Goal: Download file/media

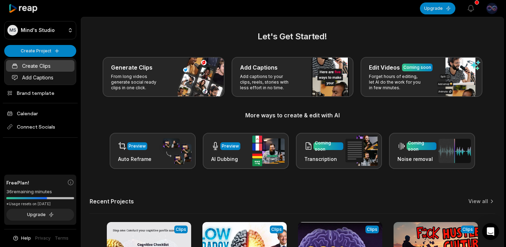
click at [40, 67] on link "Create Clips" at bounding box center [40, 66] width 69 height 12
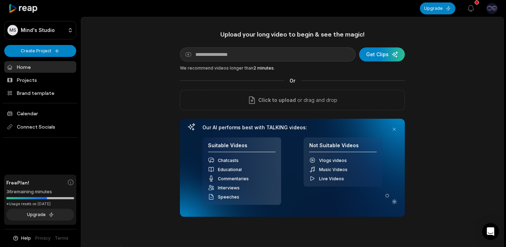
click at [279, 108] on div "Click to upload or drag and drop" at bounding box center [292, 100] width 225 height 20
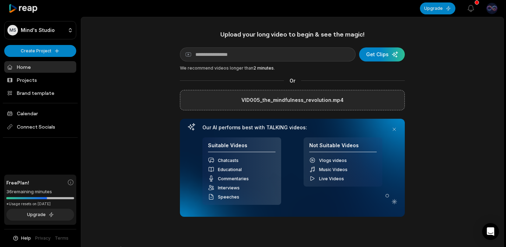
click at [142, 71] on div "Upload your long video to begin & see the magic! YouTube link Get Clips We reco…" at bounding box center [292, 196] width 422 height 332
click at [299, 99] on label "VID005_the_mindfulness_revolution.mp4" at bounding box center [292, 100] width 102 height 8
click at [0, 0] on input "VID005_the_mindfulness_revolution.mp4" at bounding box center [0, 0] width 0 height 0
click at [297, 100] on p "or drag and drop" at bounding box center [316, 100] width 41 height 8
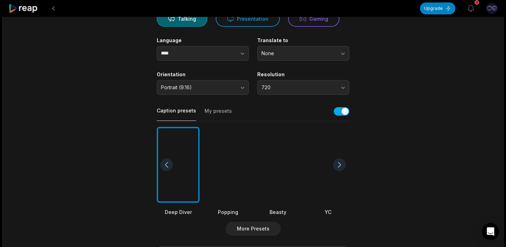
scroll to position [80, 0]
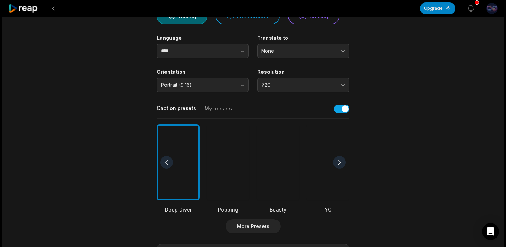
click at [243, 87] on button "Portrait (9:16)" at bounding box center [203, 85] width 92 height 15
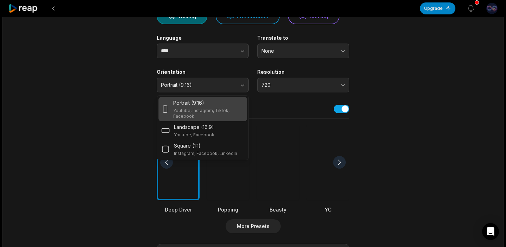
click at [341, 84] on button "720" at bounding box center [303, 85] width 92 height 15
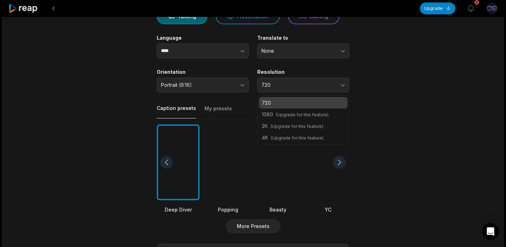
click at [418, 97] on main "05:51 VID005_the_mindfulness_revolution.mp4 Get Clips Select Video Genre Talkin…" at bounding box center [253, 161] width 340 height 427
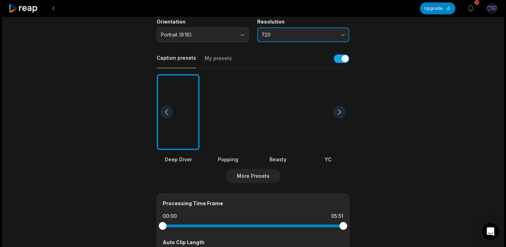
scroll to position [136, 0]
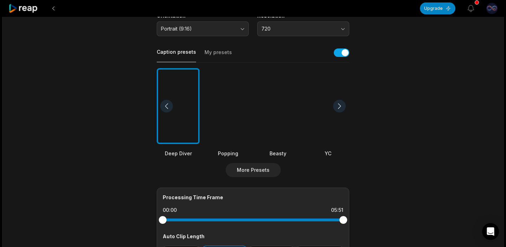
click at [339, 105] on div at bounding box center [339, 106] width 13 height 13
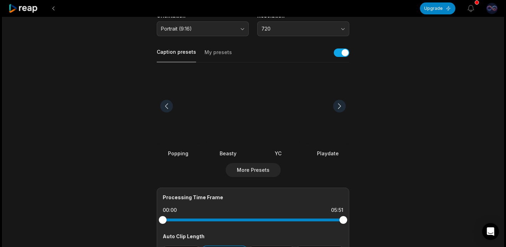
click at [340, 105] on div at bounding box center [339, 106] width 13 height 13
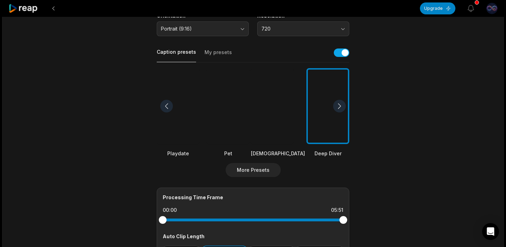
click at [284, 112] on div at bounding box center [278, 106] width 54 height 76
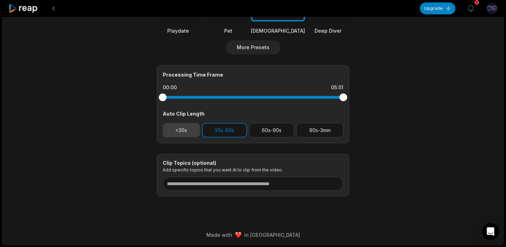
scroll to position [259, 0]
click at [178, 130] on button "<30s" at bounding box center [181, 130] width 37 height 14
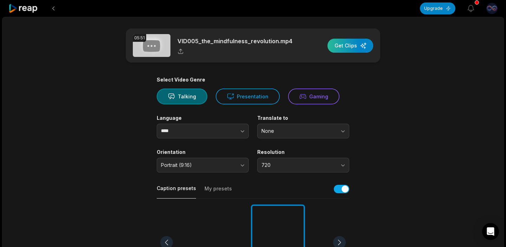
scroll to position [0, 0]
click at [349, 46] on div "button" at bounding box center [350, 46] width 46 height 14
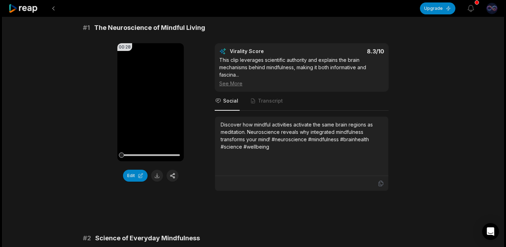
scroll to position [71, 0]
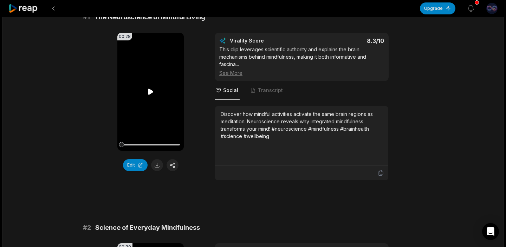
click at [151, 92] on icon at bounding box center [150, 92] width 5 height 6
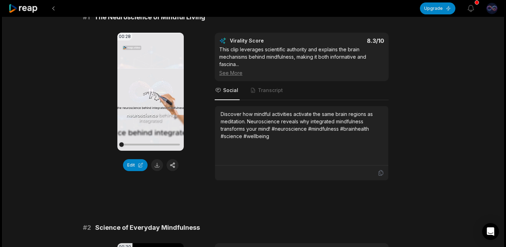
click at [151, 93] on icon at bounding box center [151, 91] width 8 height 8
click at [151, 93] on icon at bounding box center [150, 92] width 5 height 6
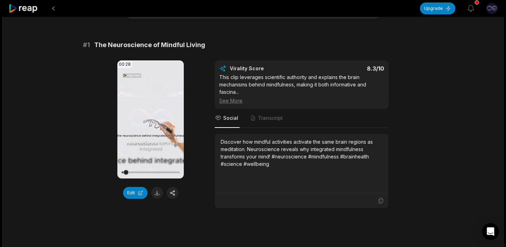
scroll to position [38, 0]
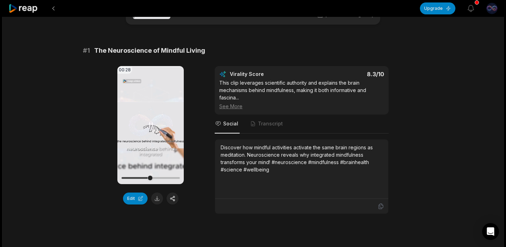
click at [153, 124] on icon at bounding box center [151, 125] width 8 height 8
click at [123, 178] on div at bounding box center [150, 178] width 58 height 2
click at [157, 201] on button at bounding box center [157, 199] width 12 height 12
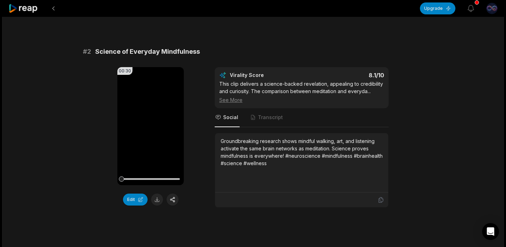
scroll to position [254, 0]
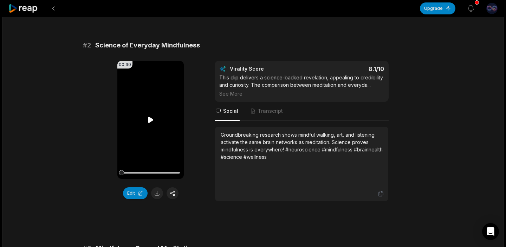
click at [148, 122] on icon at bounding box center [150, 120] width 5 height 6
click at [153, 121] on icon at bounding box center [151, 120] width 8 height 8
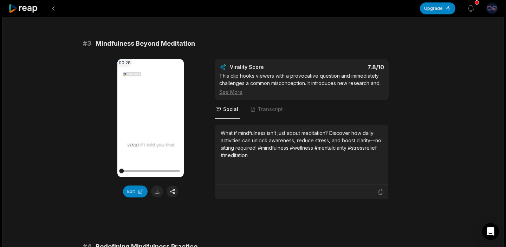
scroll to position [458, 0]
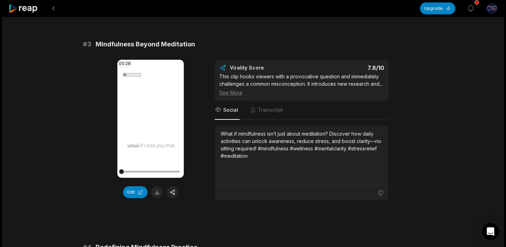
click at [152, 122] on icon at bounding box center [151, 119] width 8 height 8
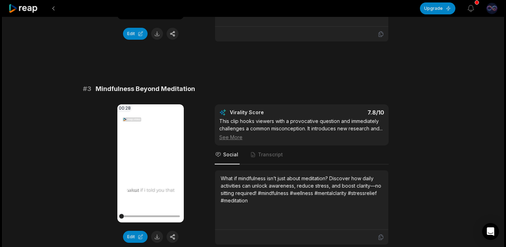
scroll to position [409, 0]
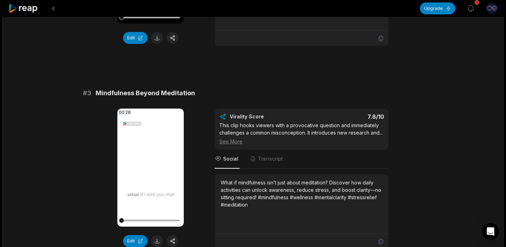
click at [151, 166] on icon at bounding box center [151, 167] width 8 height 8
click at [152, 168] on icon at bounding box center [150, 167] width 5 height 6
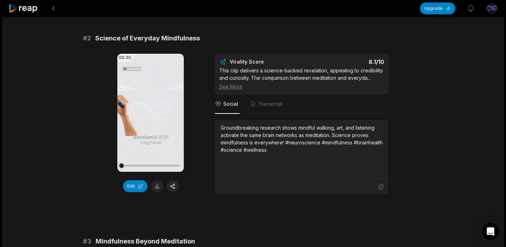
scroll to position [275, 0]
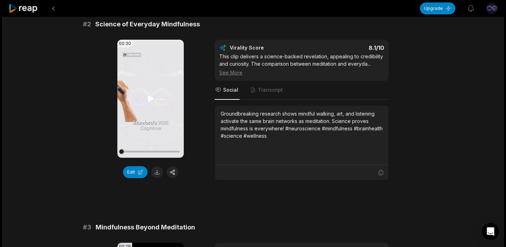
click at [148, 99] on icon at bounding box center [150, 99] width 5 height 6
click at [156, 173] on button at bounding box center [157, 172] width 12 height 12
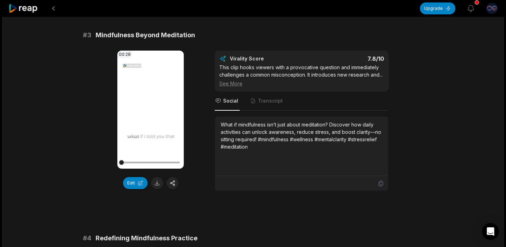
scroll to position [467, 0]
click at [150, 108] on icon at bounding box center [150, 109] width 5 height 6
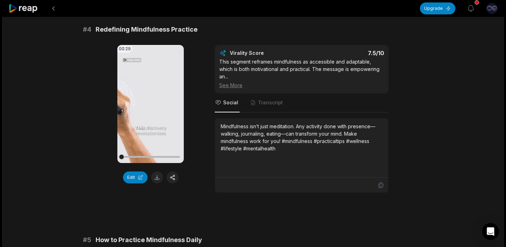
scroll to position [695, 0]
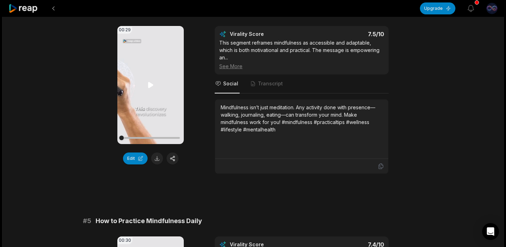
click at [150, 88] on icon at bounding box center [150, 85] width 5 height 6
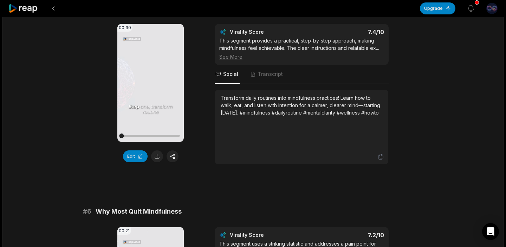
scroll to position [922, 0]
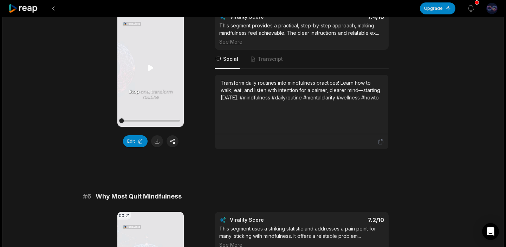
click at [150, 71] on icon at bounding box center [150, 68] width 5 height 6
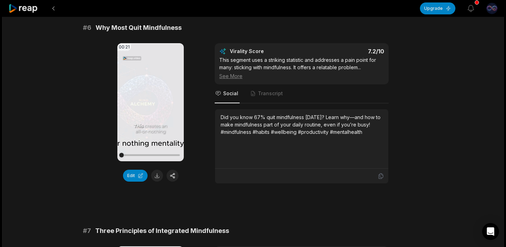
scroll to position [1092, 0]
click at [150, 104] on icon at bounding box center [150, 101] width 5 height 6
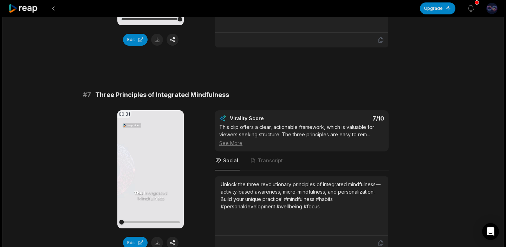
scroll to position [1231, 0]
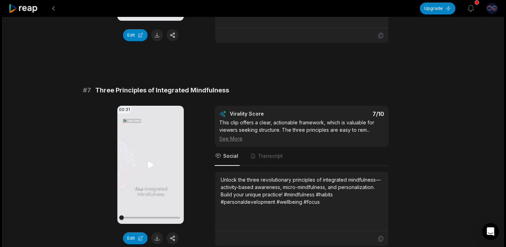
click at [149, 168] on icon at bounding box center [150, 165] width 5 height 6
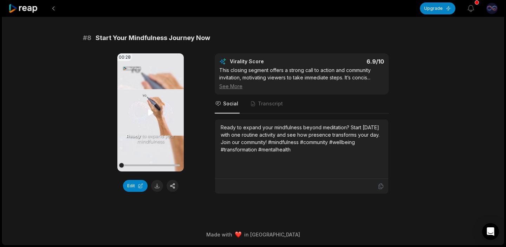
scroll to position [1494, 0]
click at [152, 114] on icon at bounding box center [151, 112] width 8 height 8
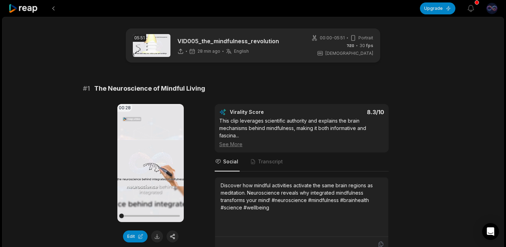
scroll to position [0, 0]
click at [21, 10] on icon at bounding box center [23, 8] width 30 height 9
